Goal: Information Seeking & Learning: Get advice/opinions

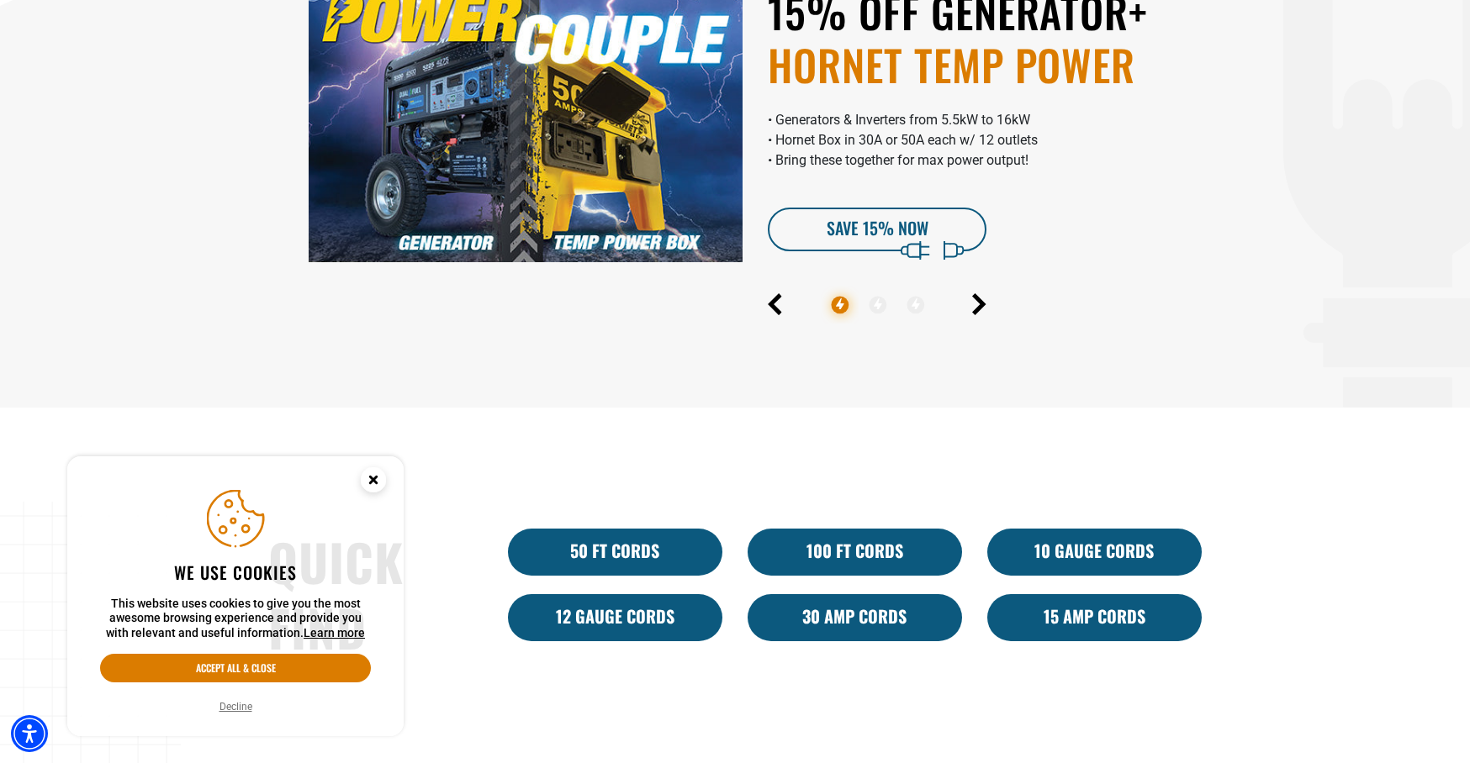
scroll to position [784, 0]
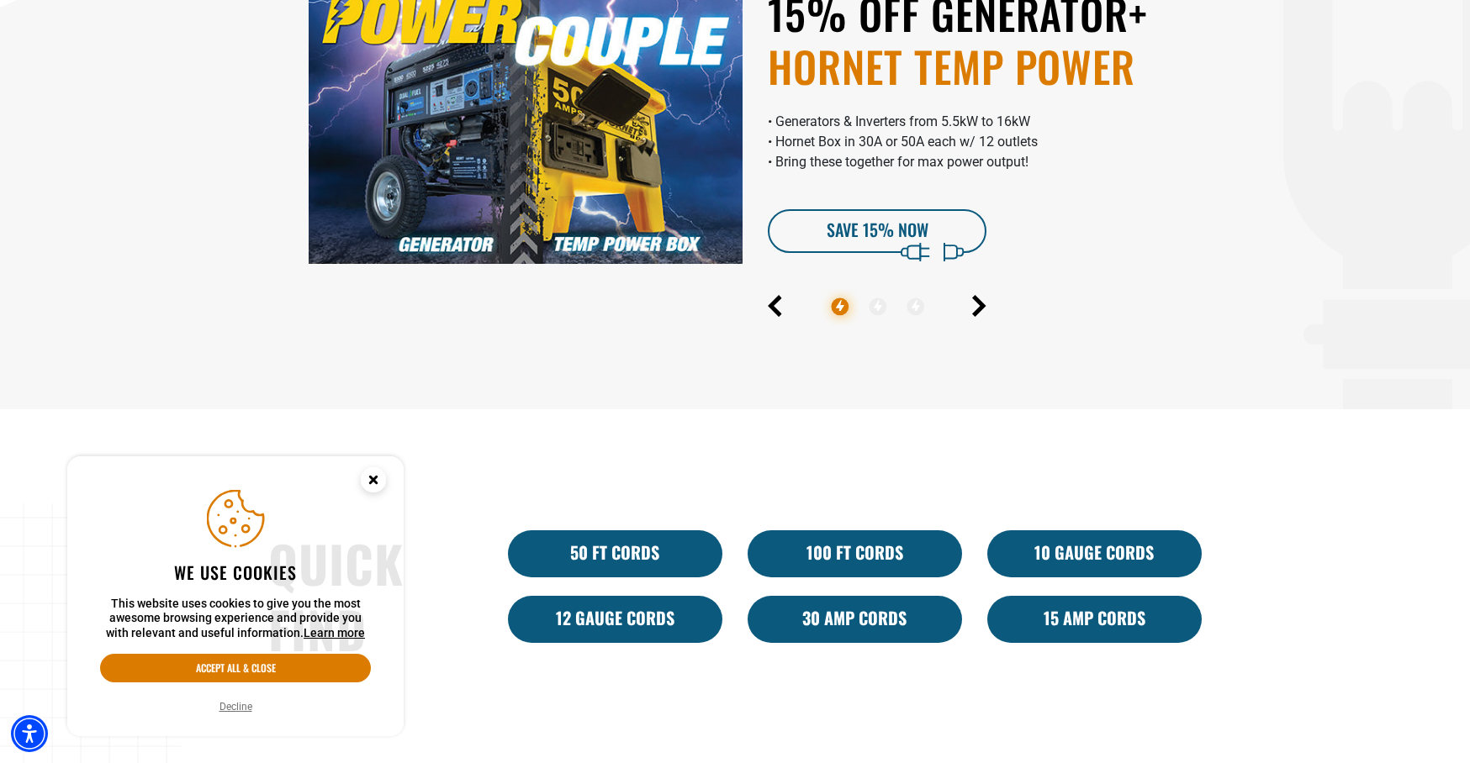
click at [373, 479] on icon "Close this option" at bounding box center [373, 480] width 6 height 6
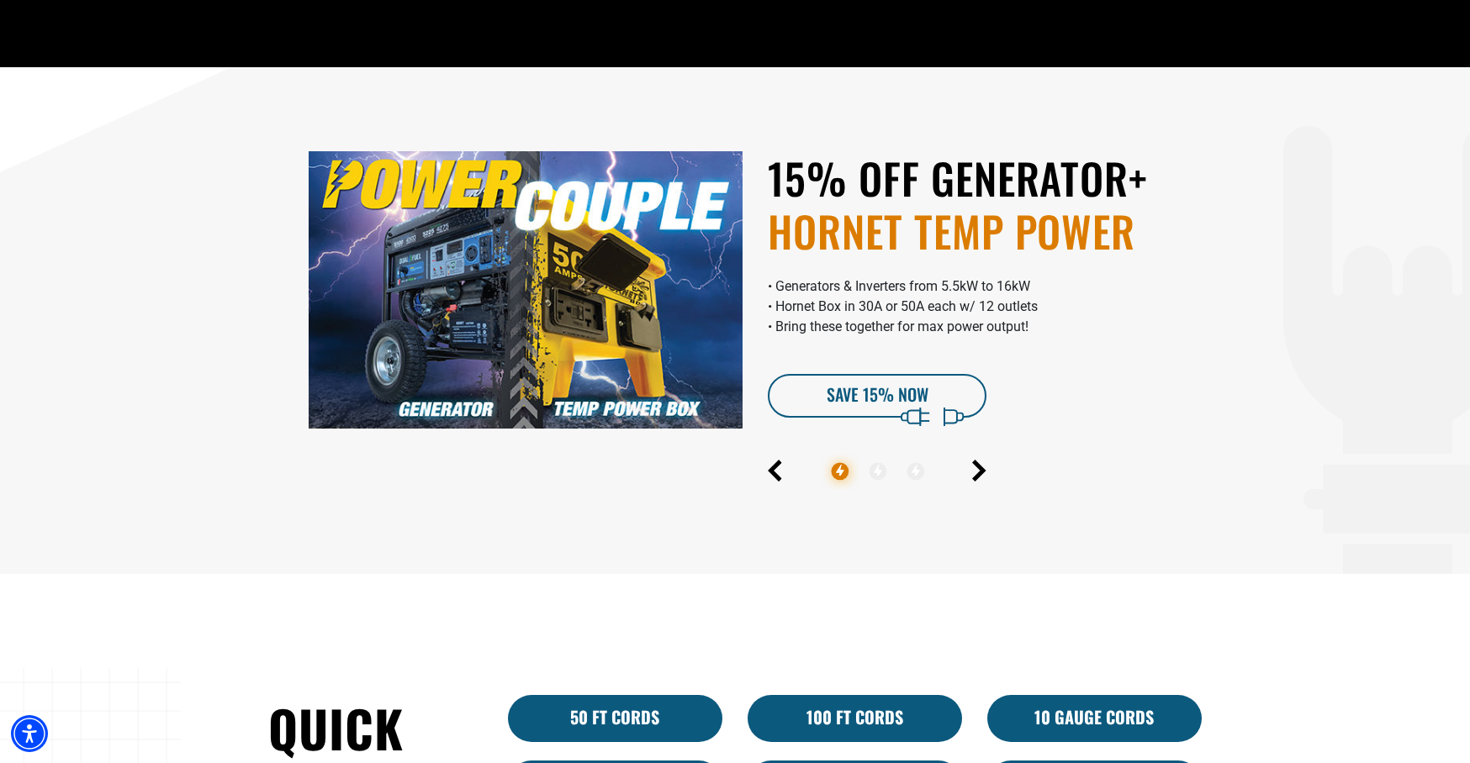
scroll to position [615, 0]
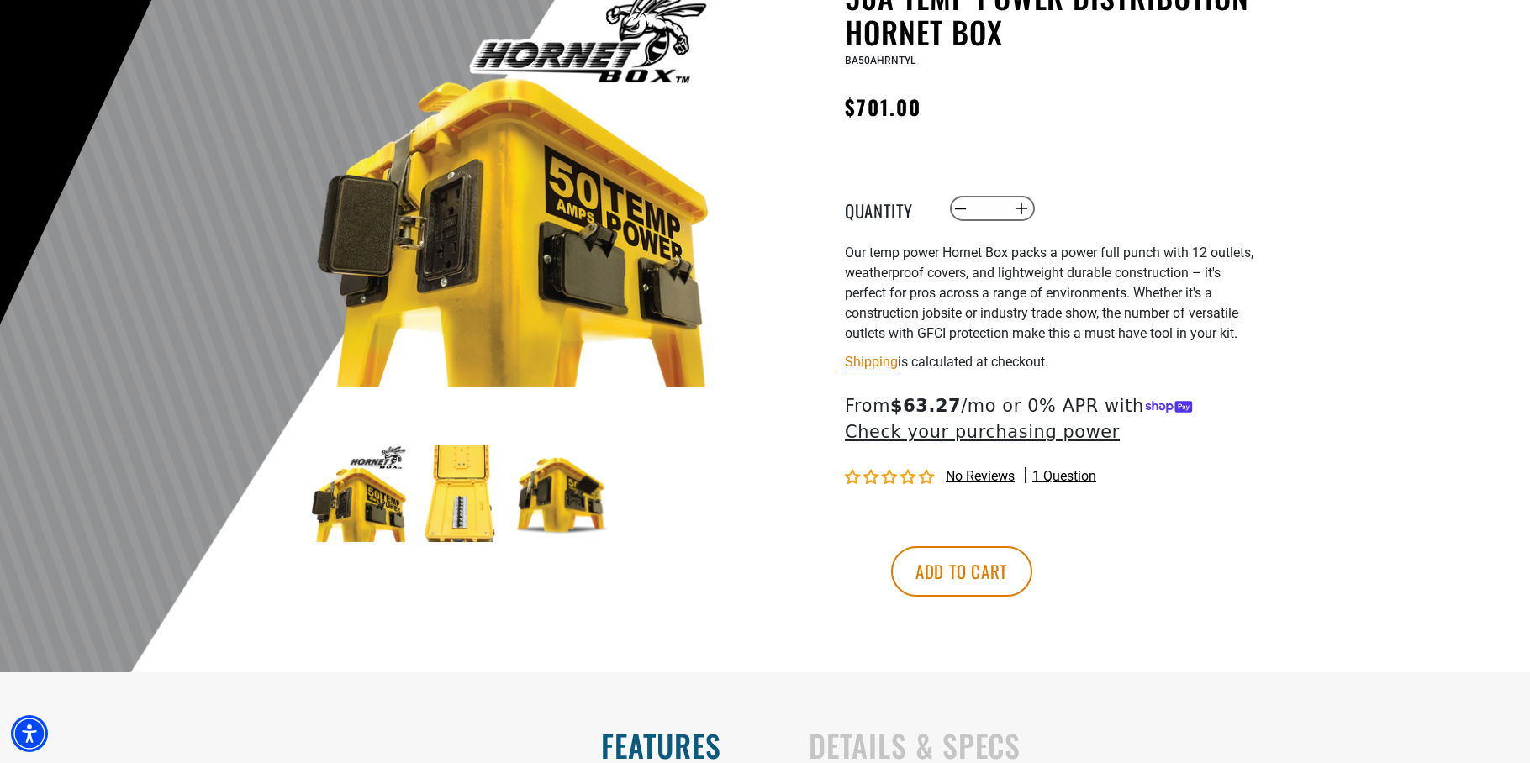
scroll to position [209, 0]
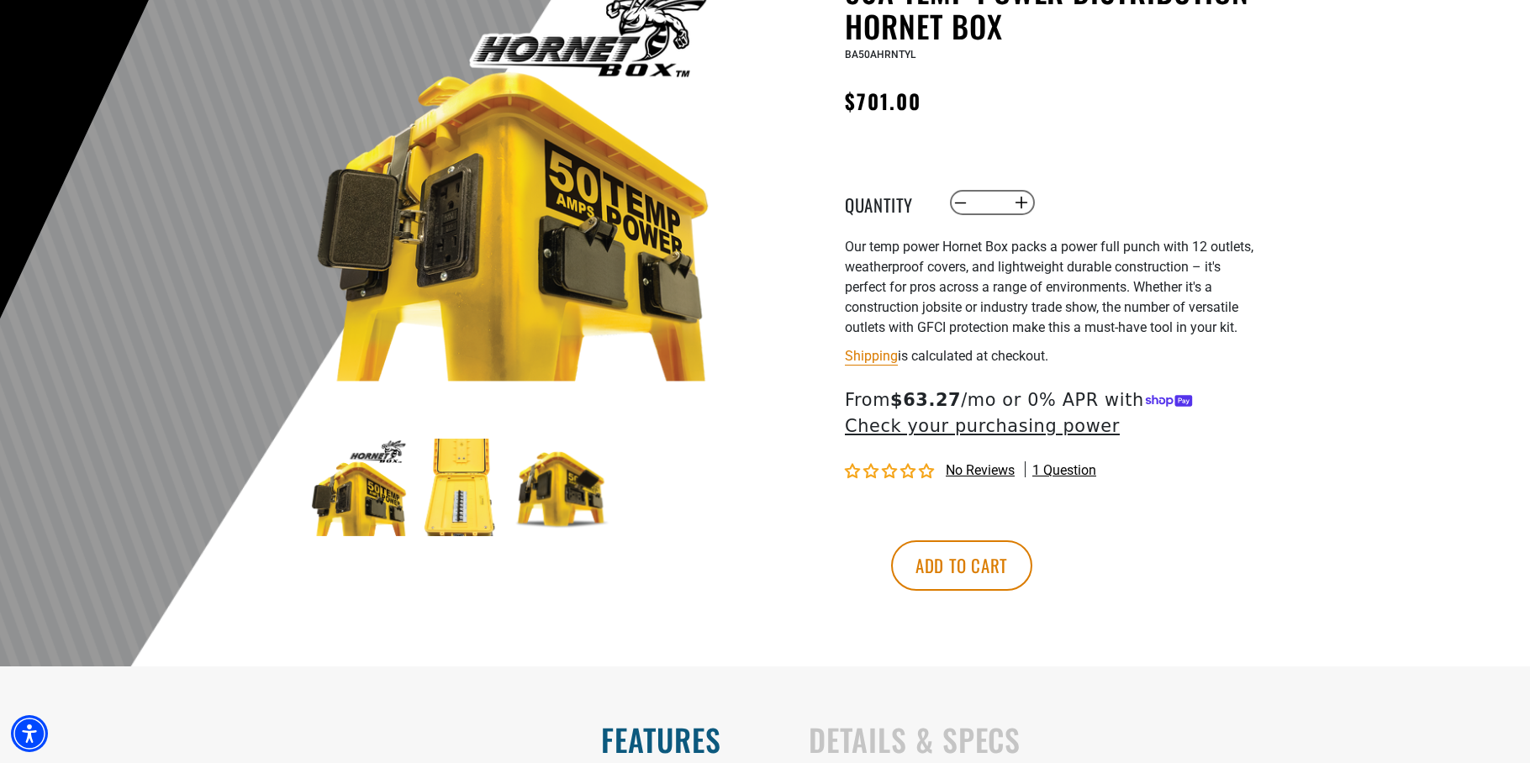
click at [1069, 472] on span "1 question" at bounding box center [1064, 471] width 64 height 18
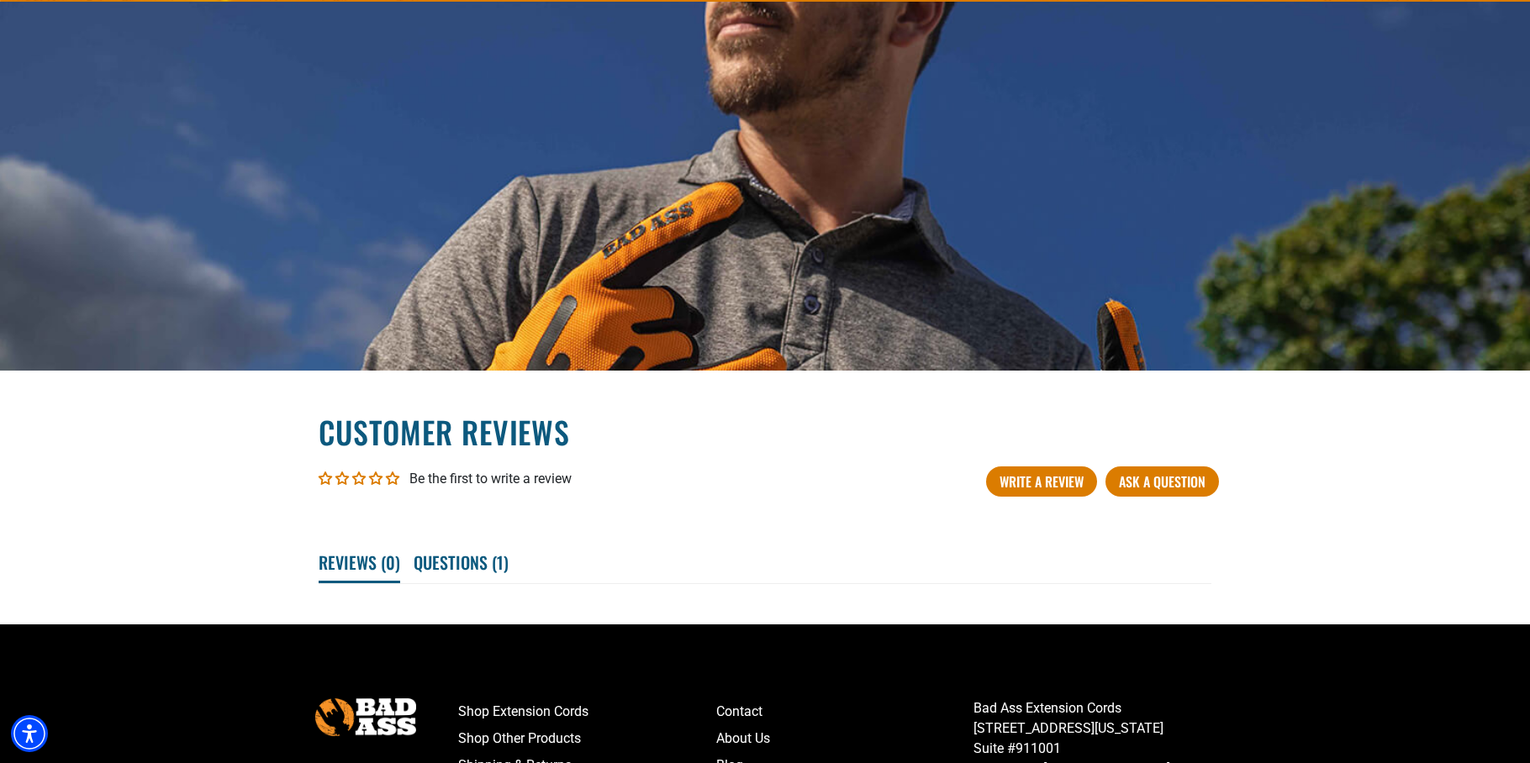
scroll to position [2426, 0]
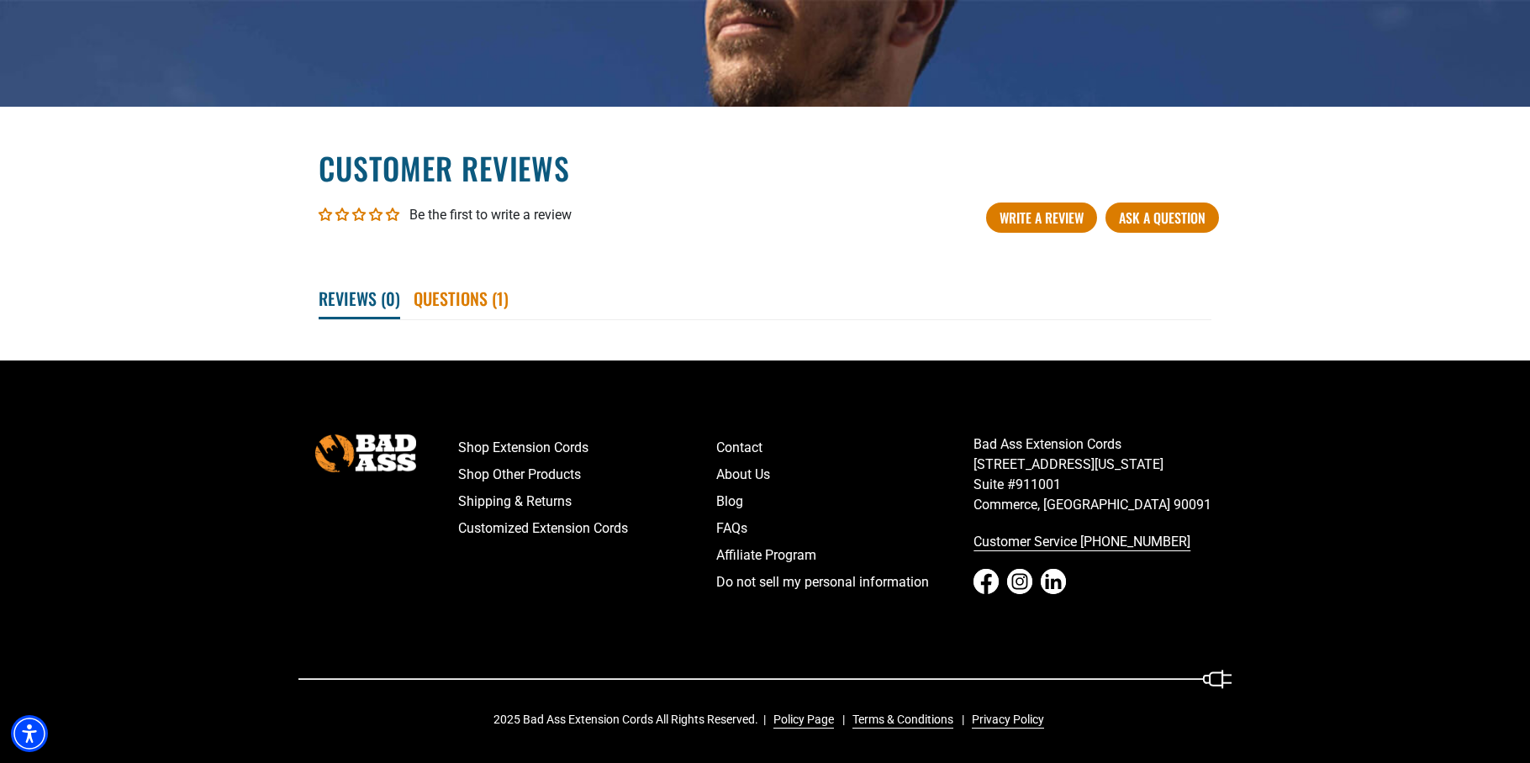
click at [440, 298] on span "Questions ( 1 )" at bounding box center [461, 298] width 95 height 37
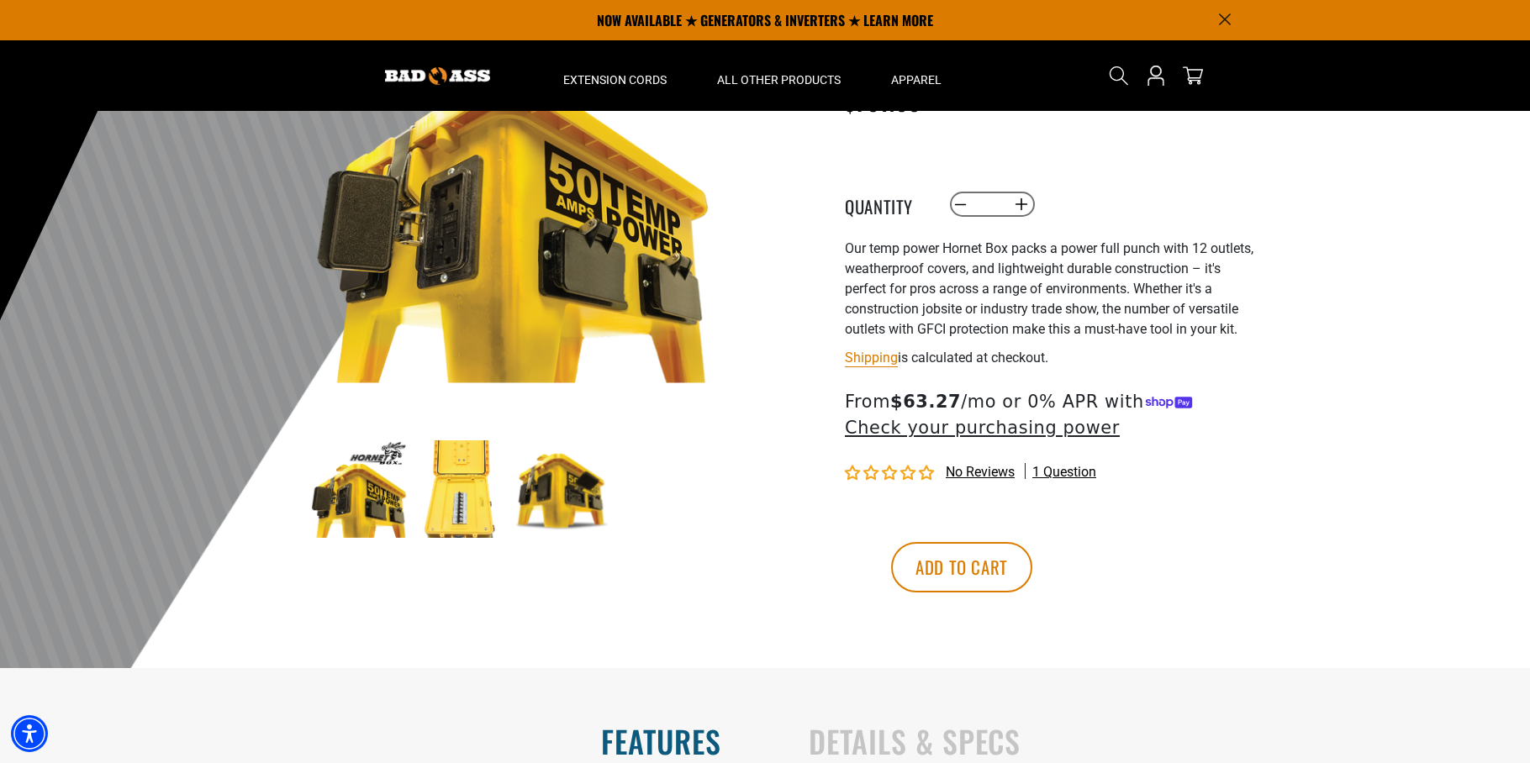
scroll to position [0, 0]
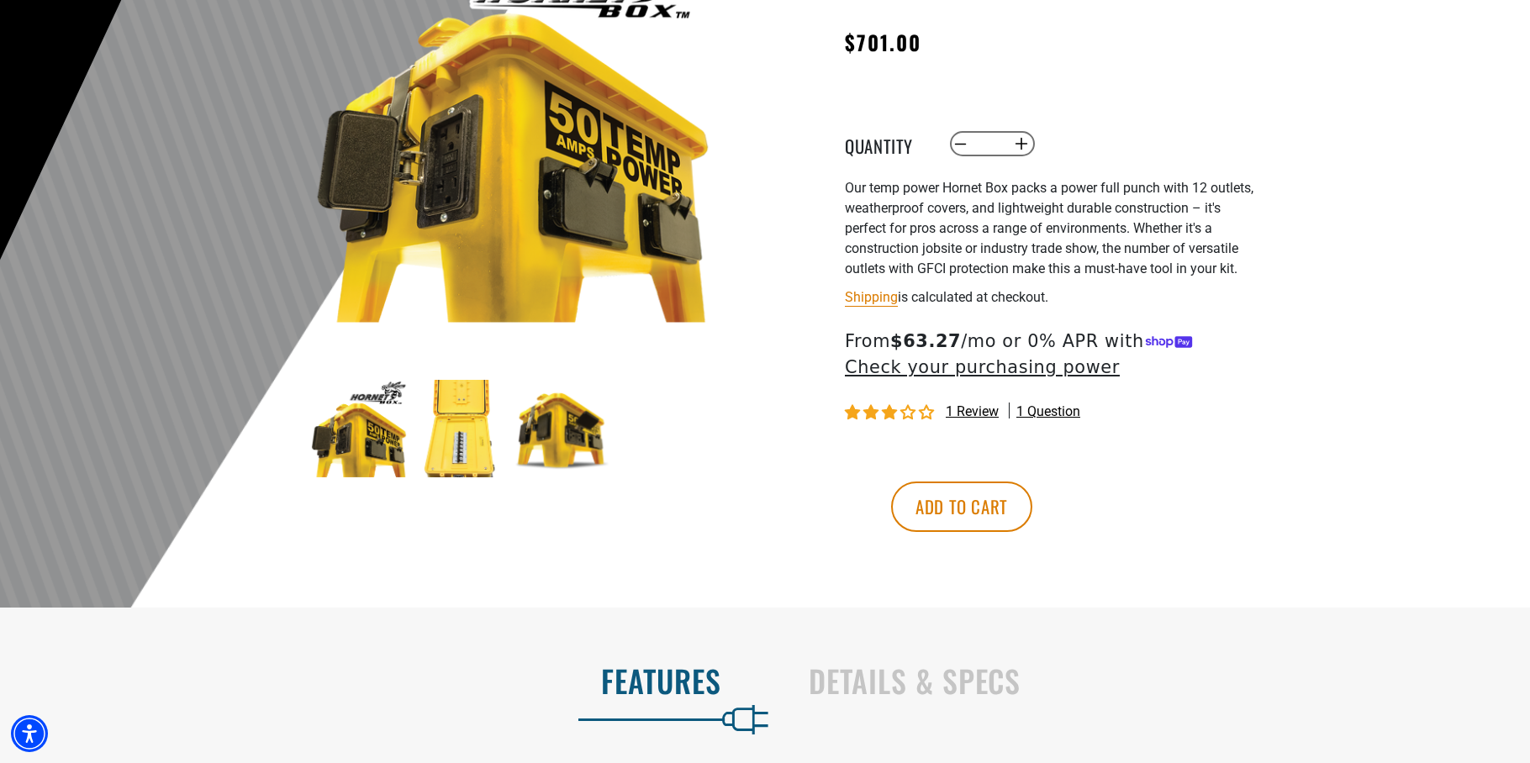
scroll to position [285, 0]
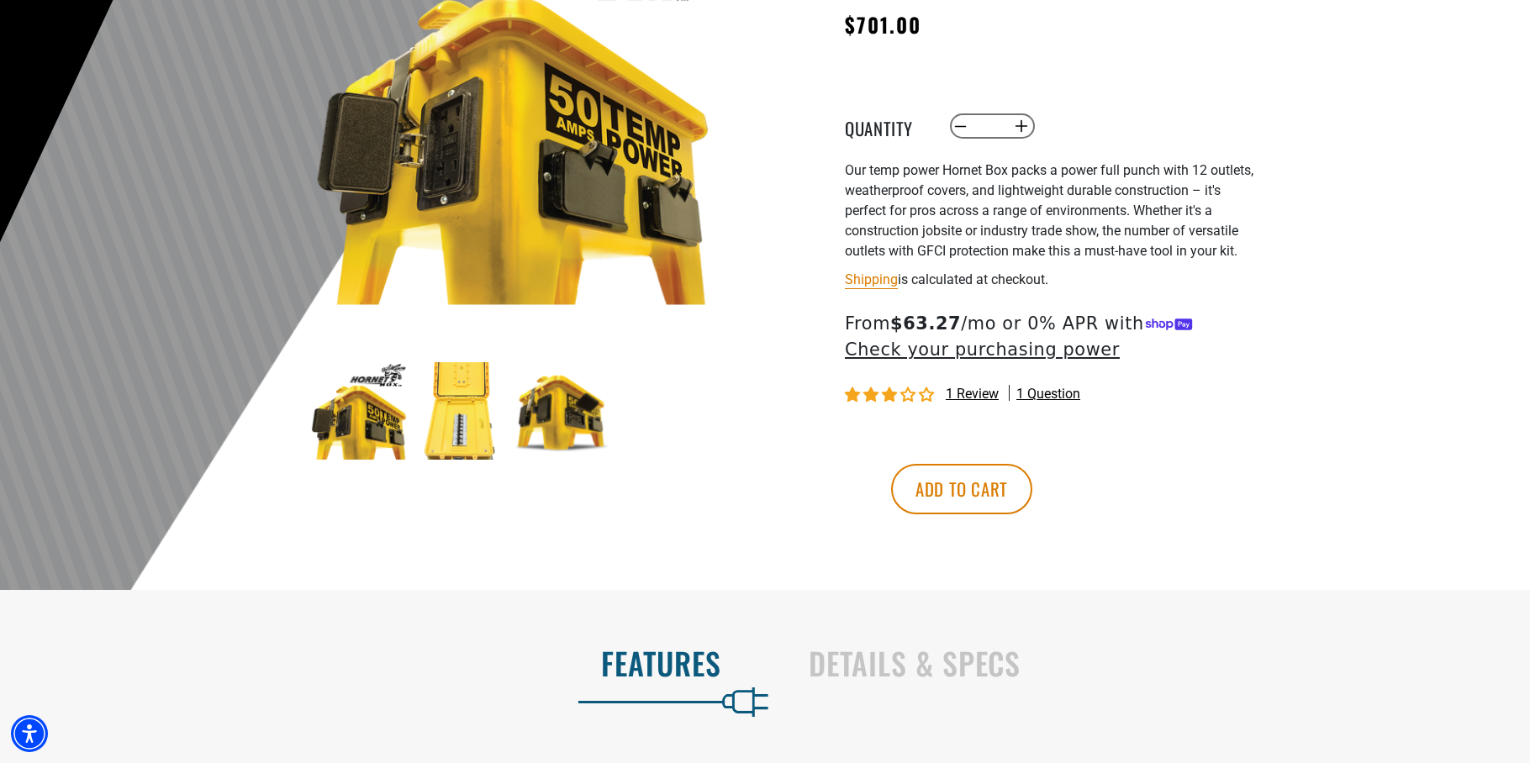
click at [971, 394] on span "1 review" at bounding box center [972, 394] width 53 height 16
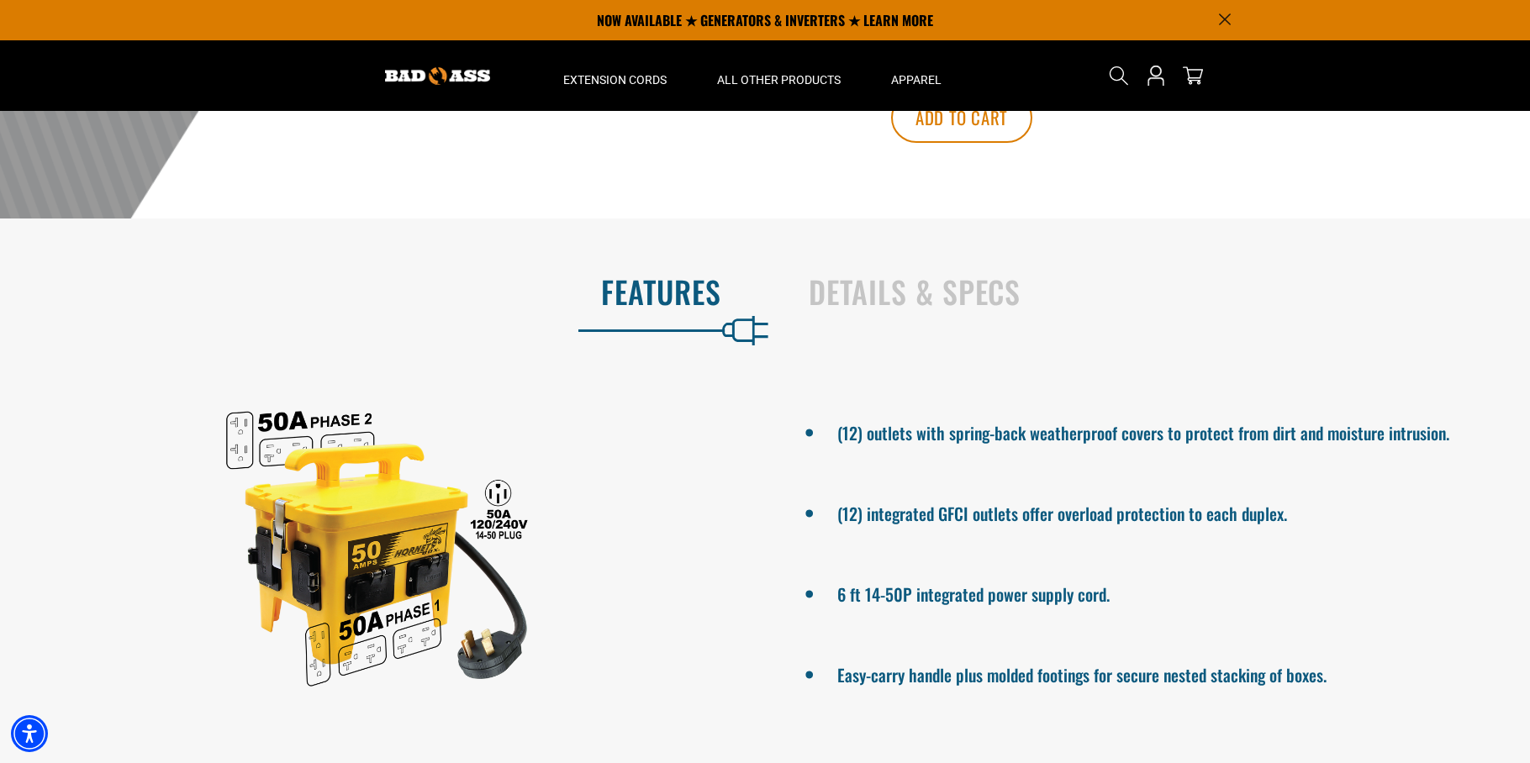
scroll to position [656, 0]
